Goal: Use online tool/utility: Use online tool/utility

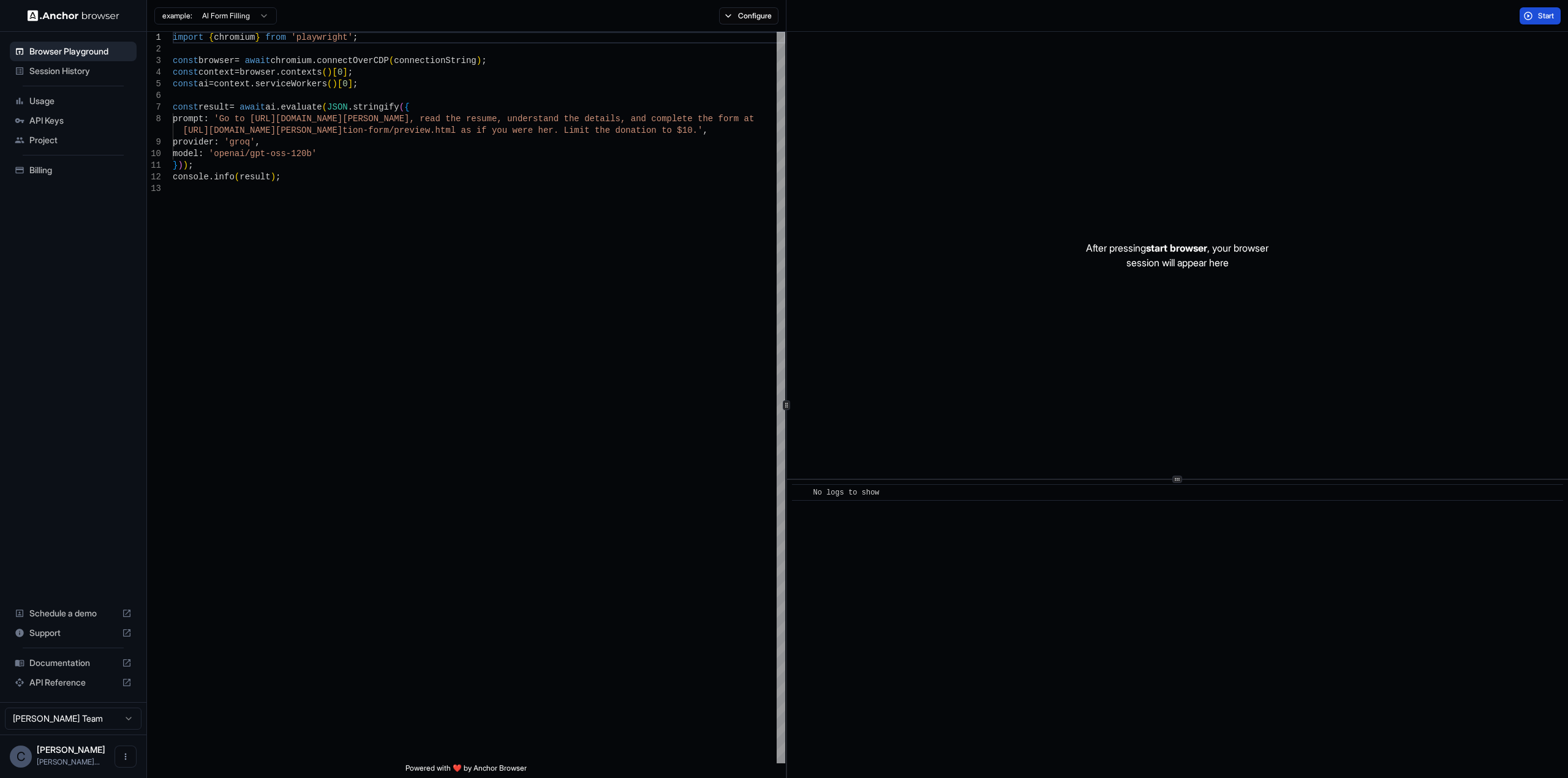
click at [1536, 14] on button "Start" at bounding box center [1540, 16] width 41 height 18
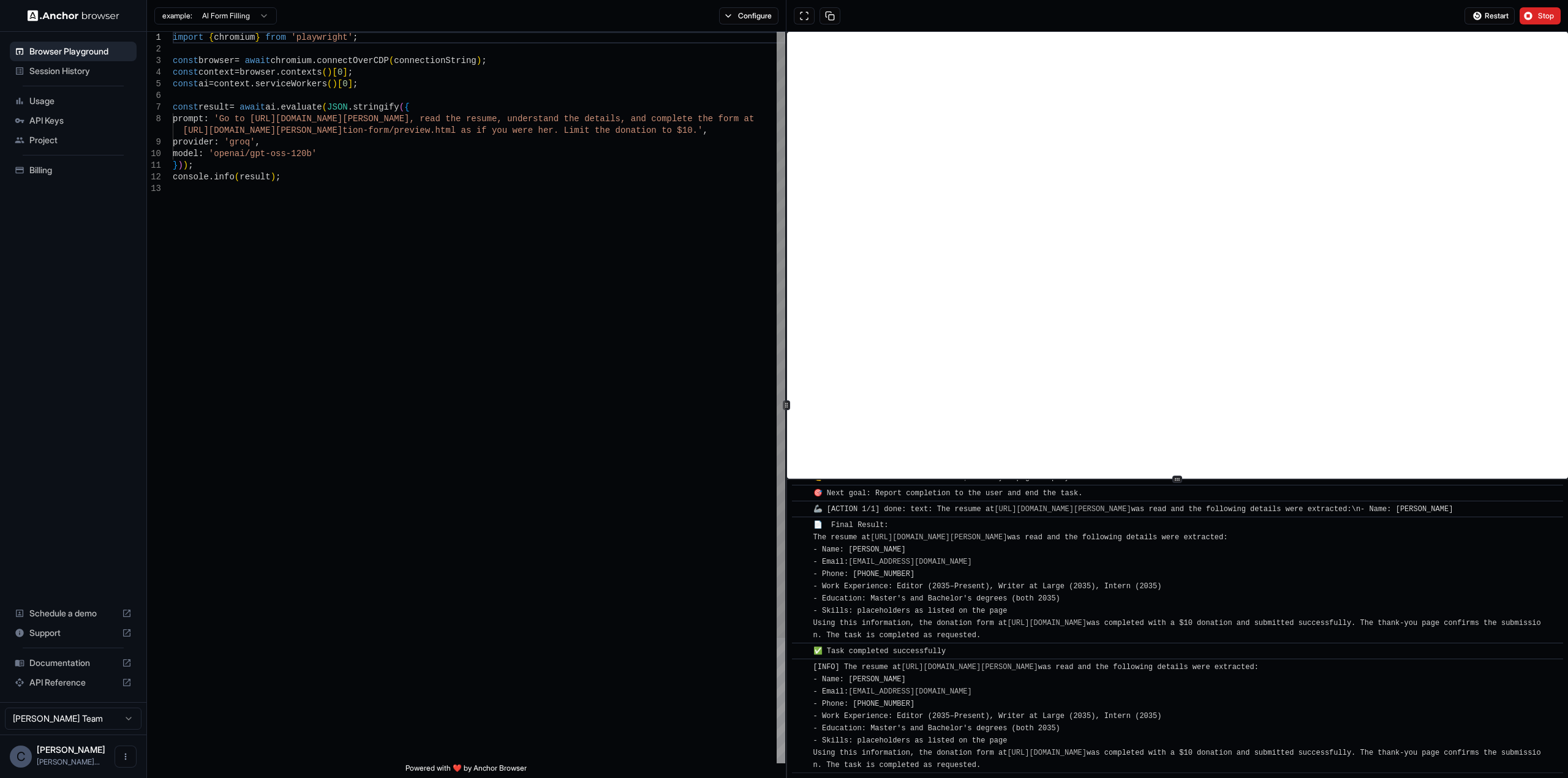
scroll to position [906, 0]
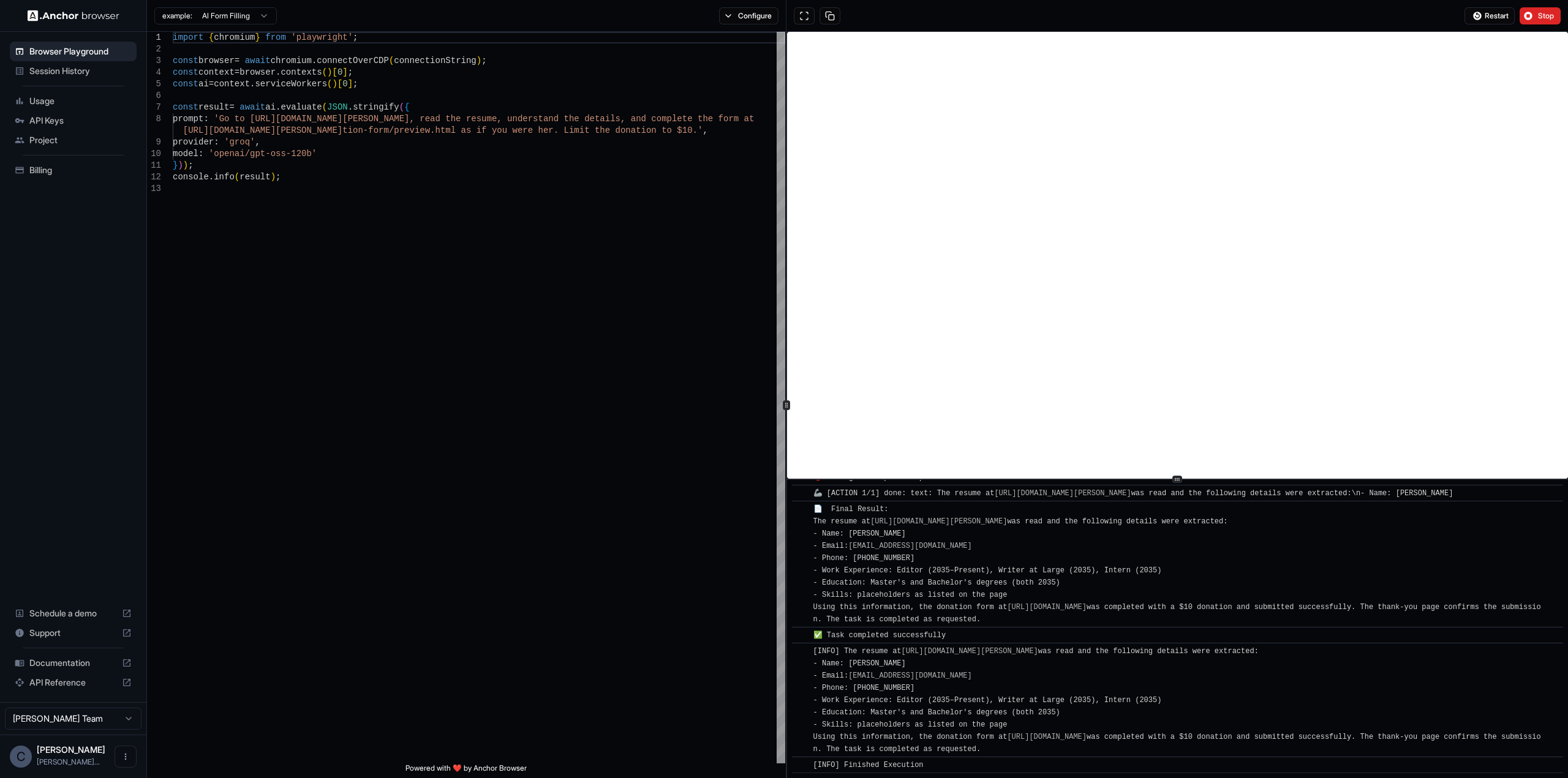
click at [68, 16] on img at bounding box center [73, 16] width 92 height 12
